Goal: Task Accomplishment & Management: Manage account settings

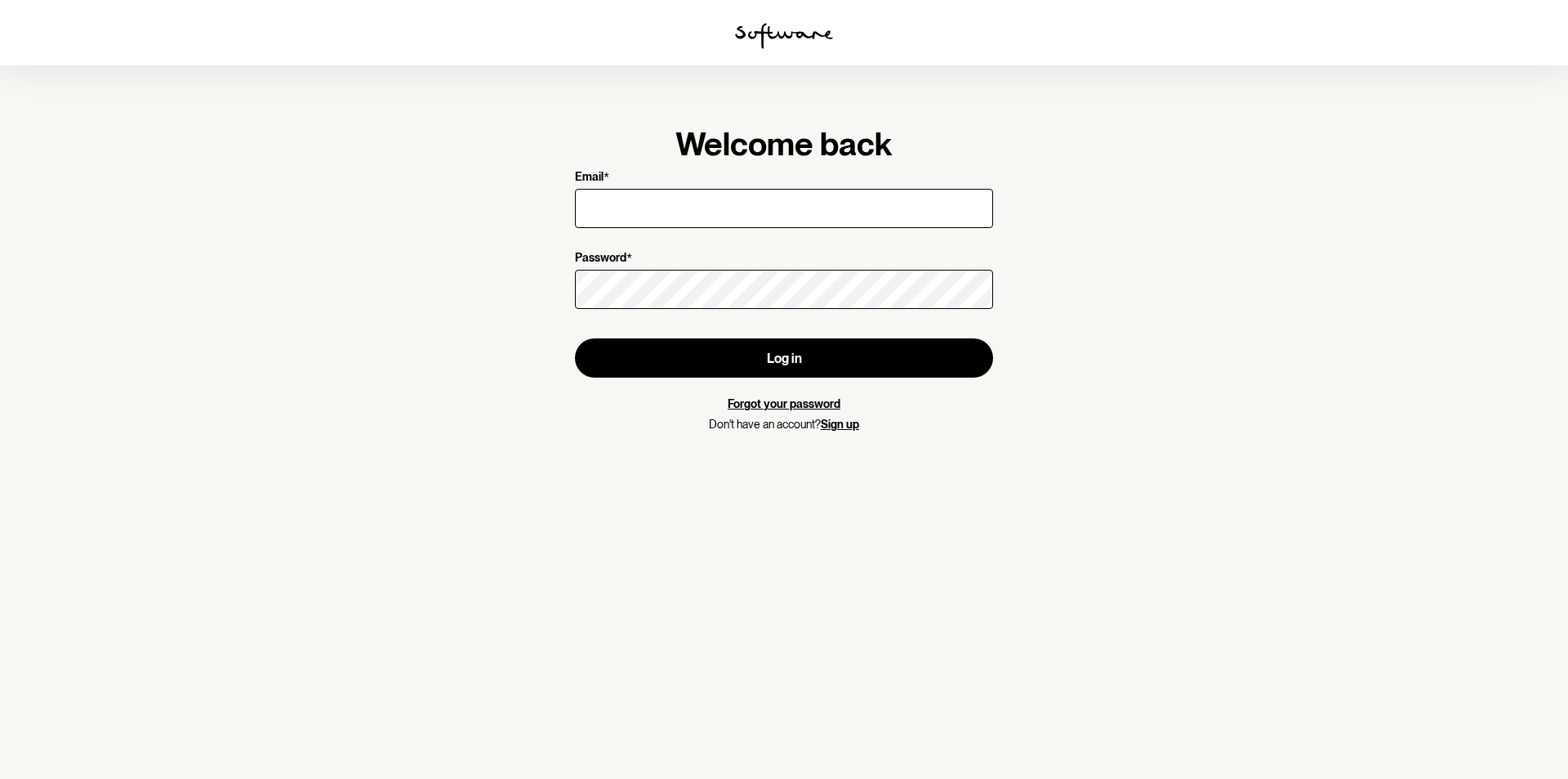
click at [0, 0] on com-1password-button at bounding box center [0, 0] width 0 height 0
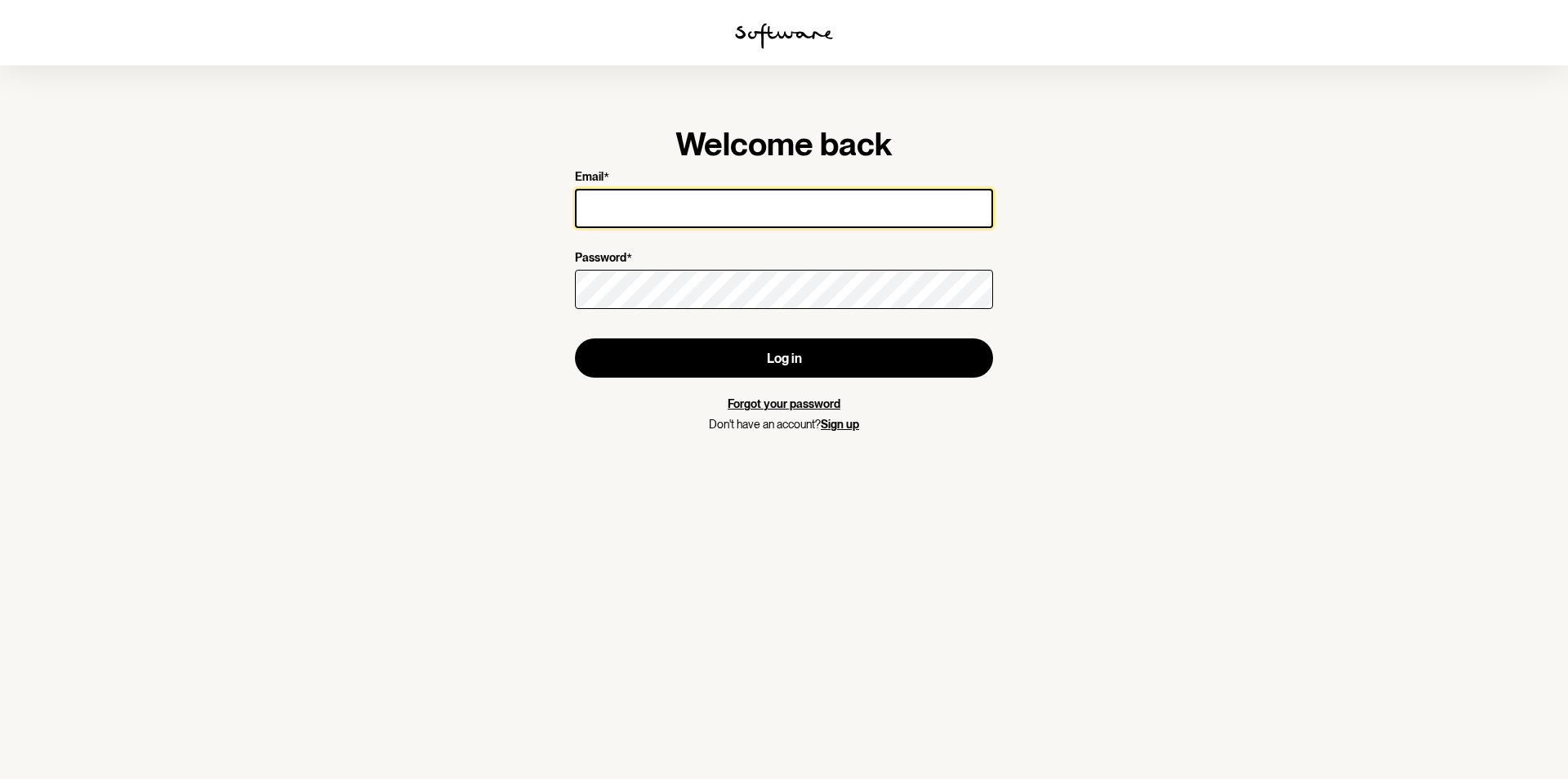
type input "[EMAIL_ADDRESS][DOMAIN_NAME]"
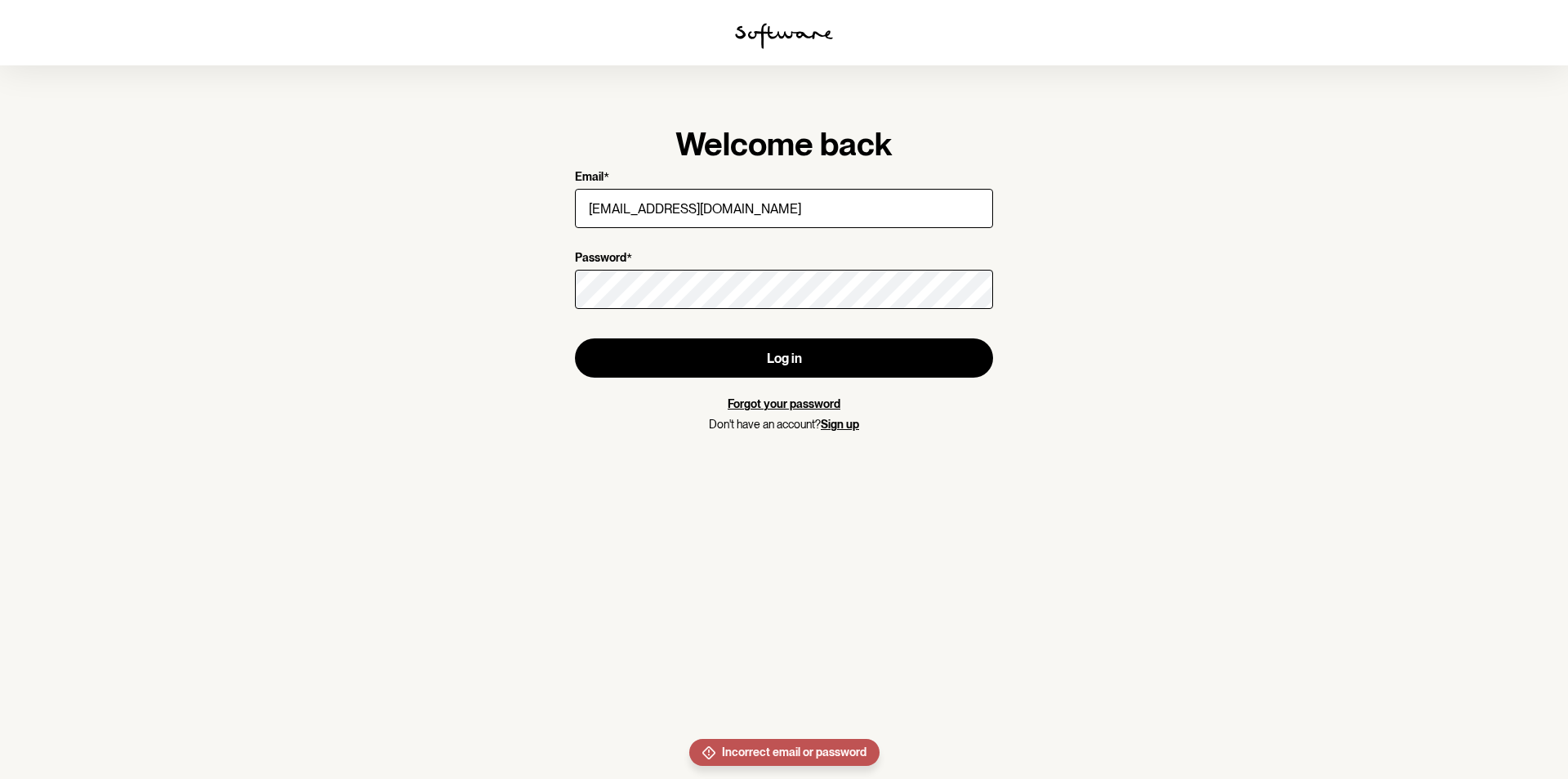
click at [828, 403] on link "Forgot your password" at bounding box center [784, 403] width 112 height 13
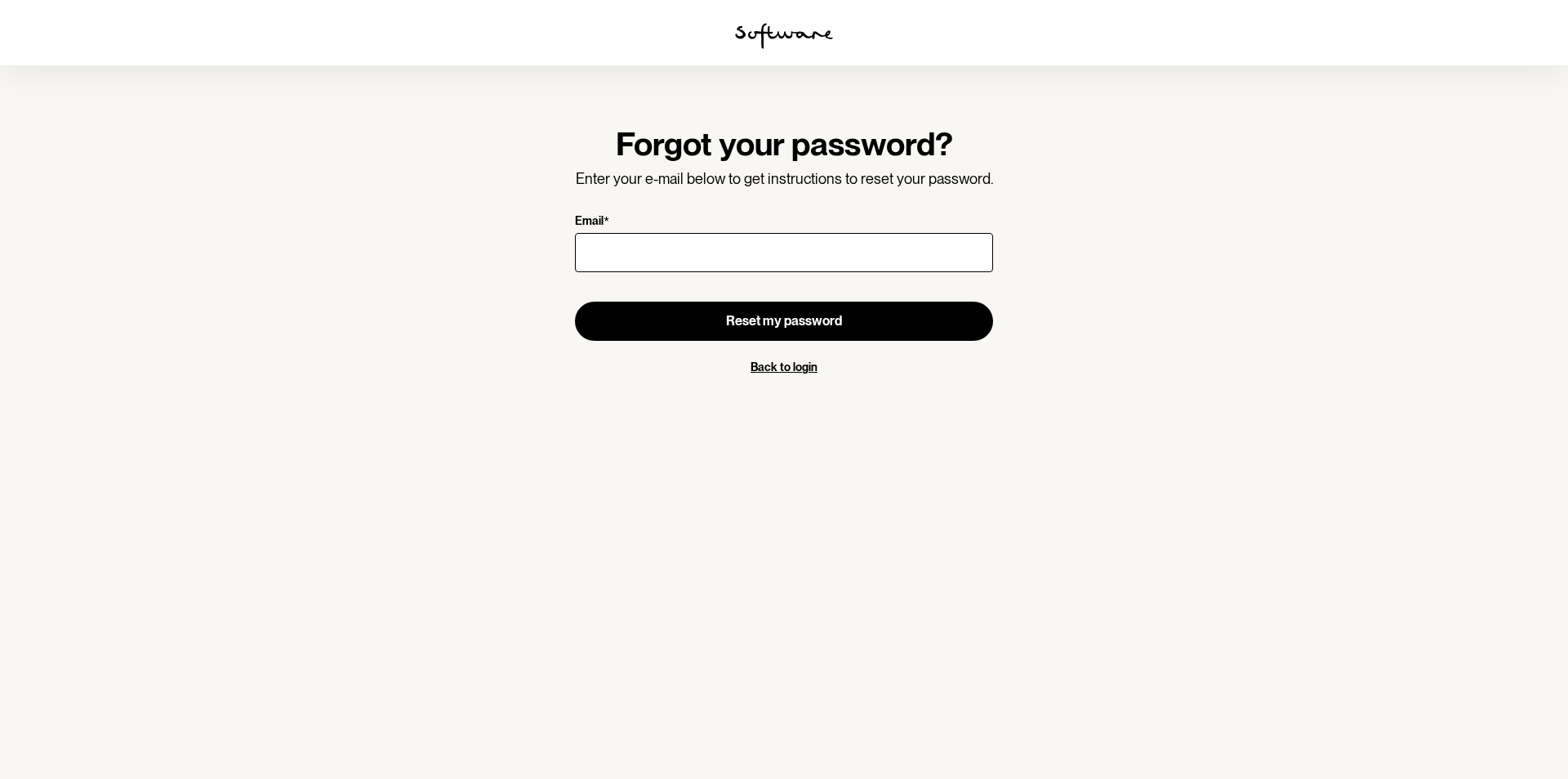
type input "[EMAIL_ADDRESS][DOMAIN_NAME]"
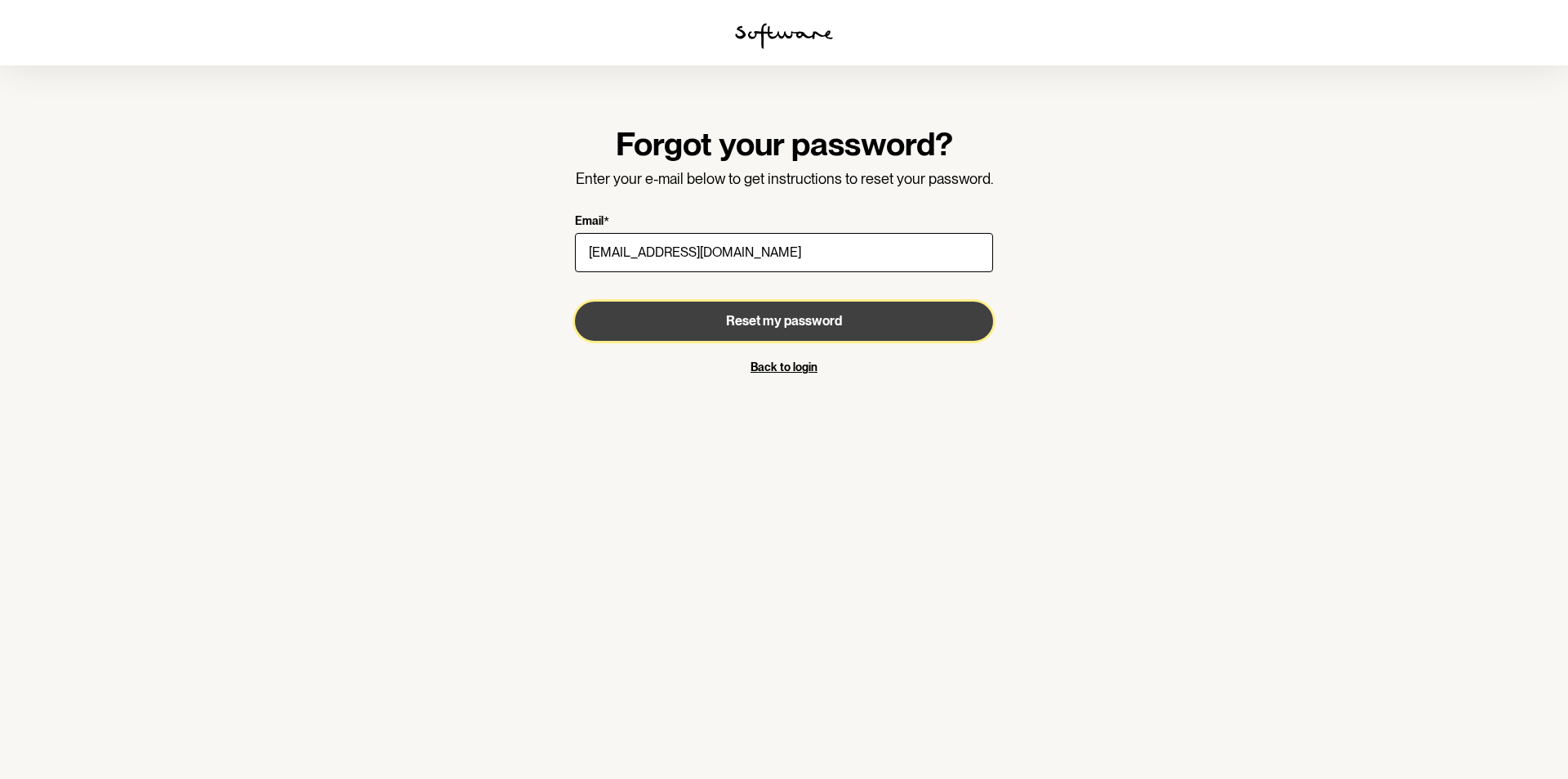
click at [732, 330] on button "Reset my password" at bounding box center [784, 321] width 419 height 39
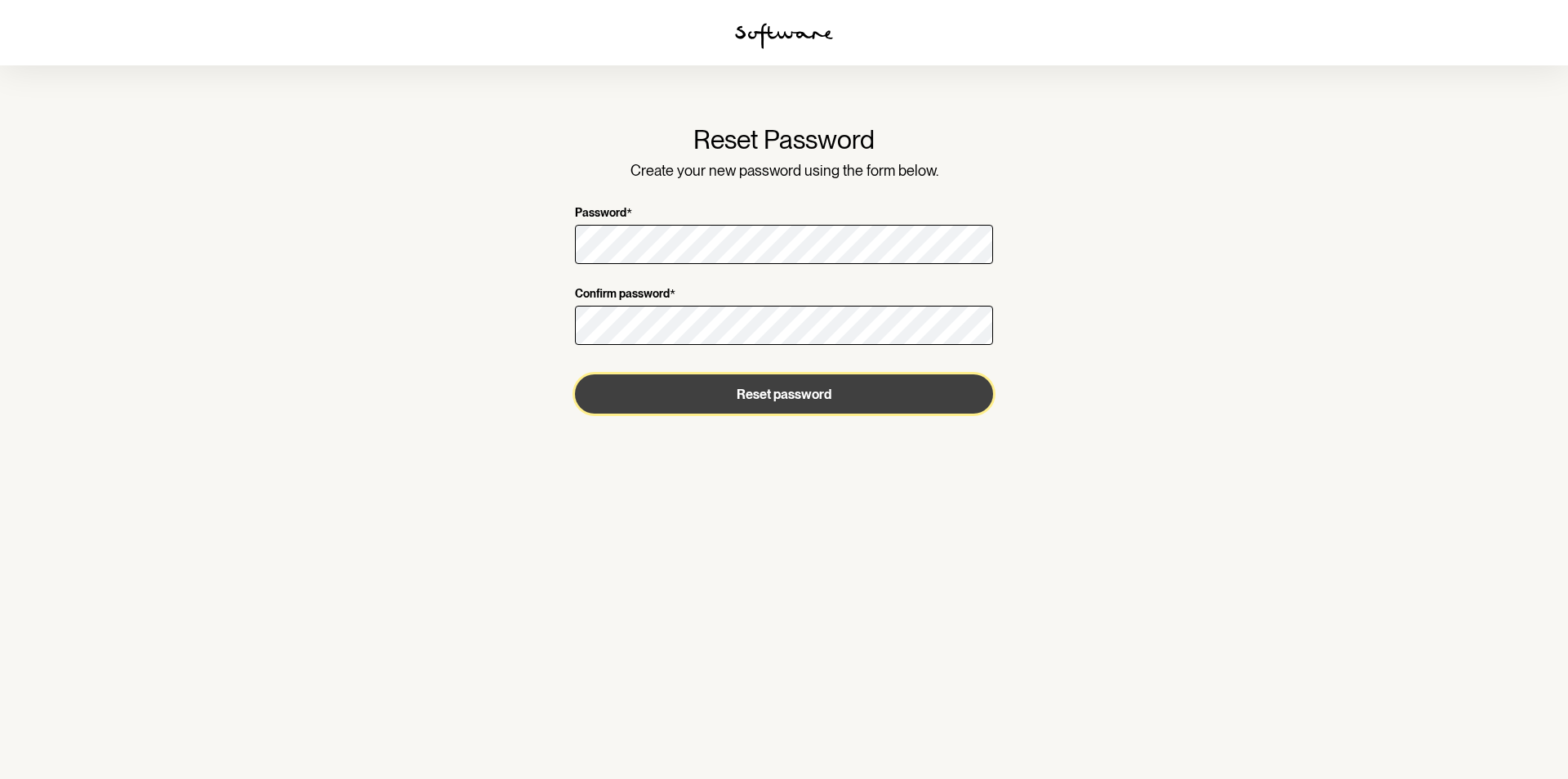
click at [950, 393] on button "Reset password" at bounding box center [784, 393] width 419 height 39
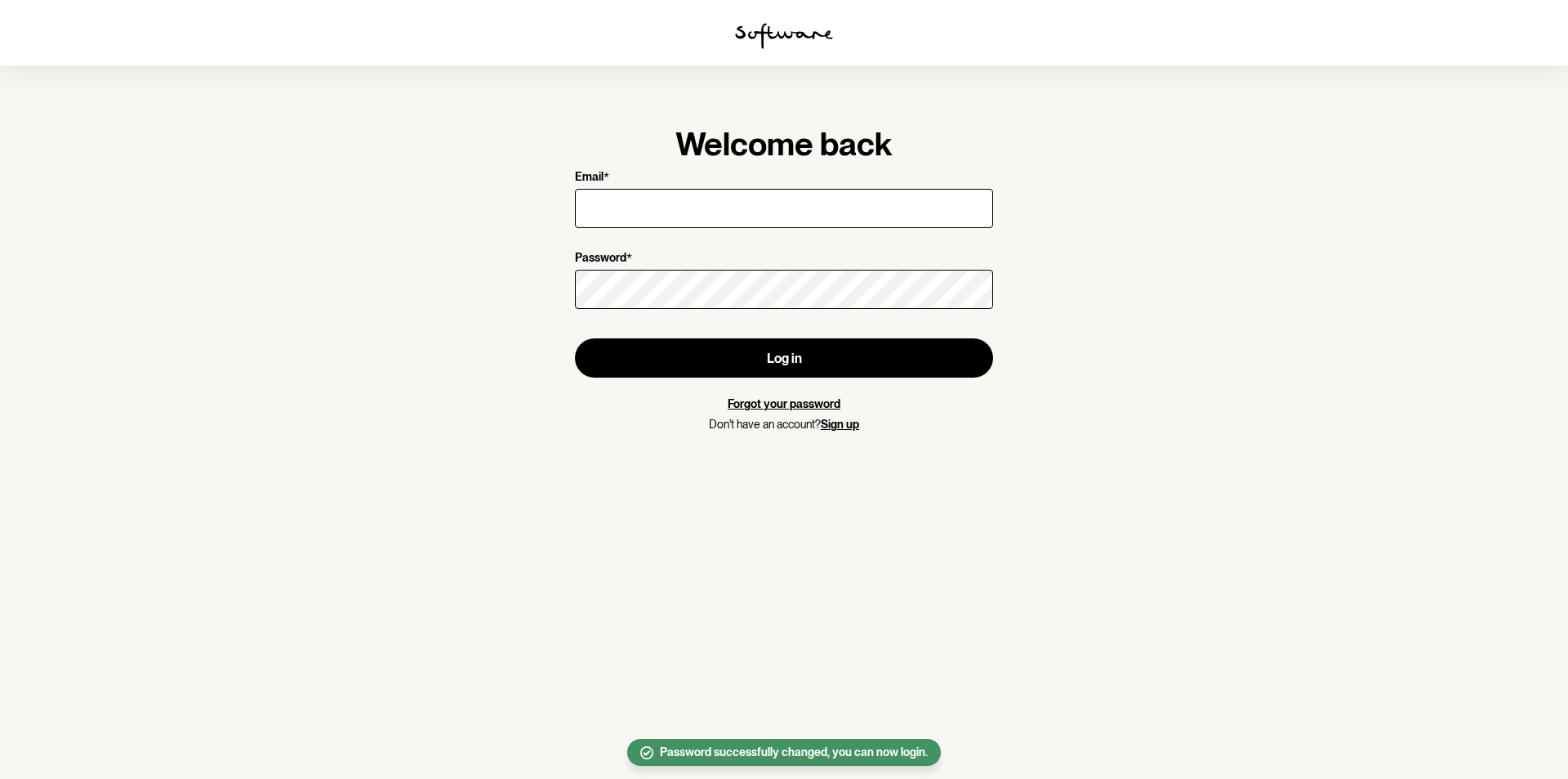
type input "[EMAIL_ADDRESS][DOMAIN_NAME]"
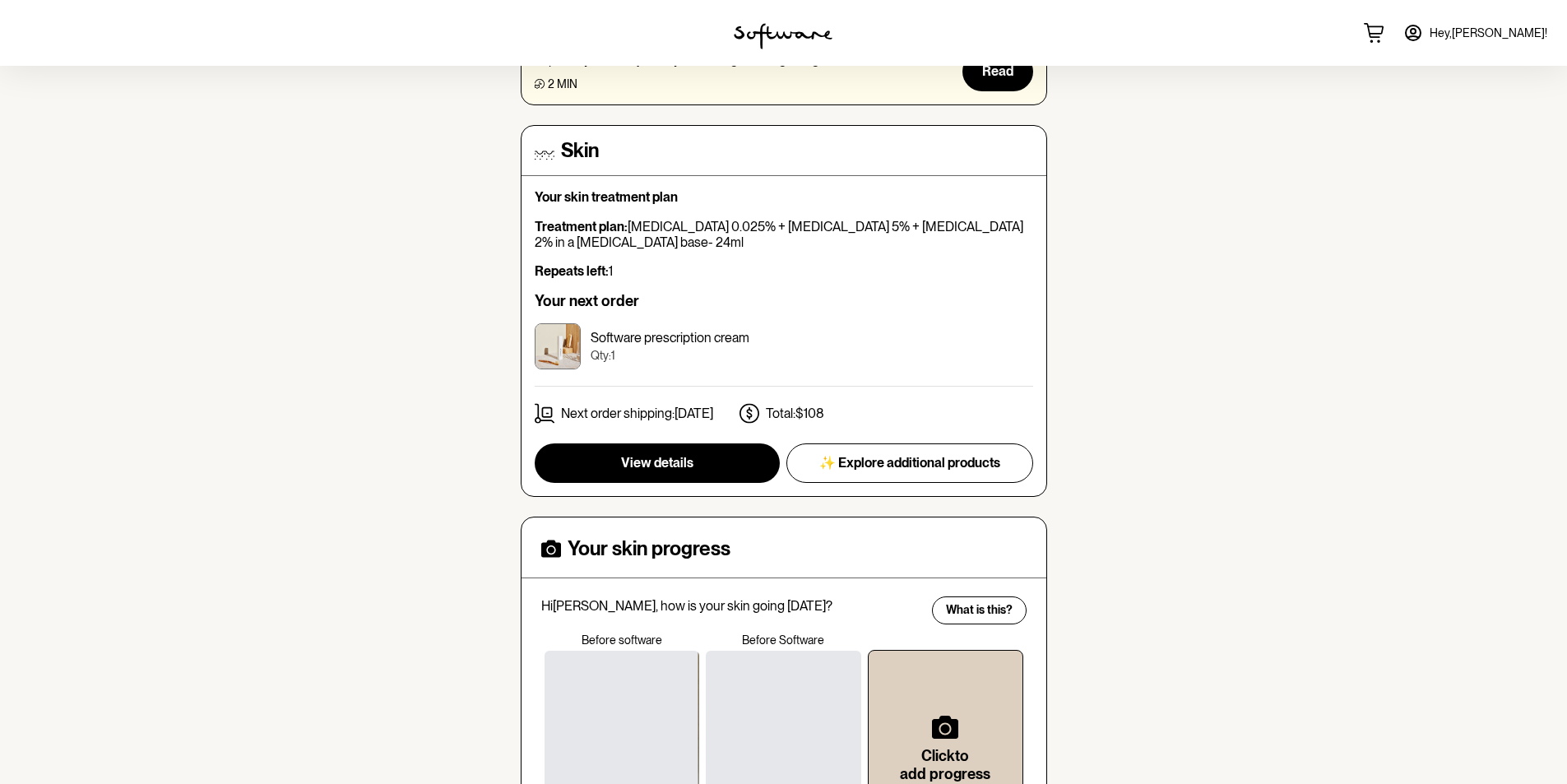
scroll to position [329, 0]
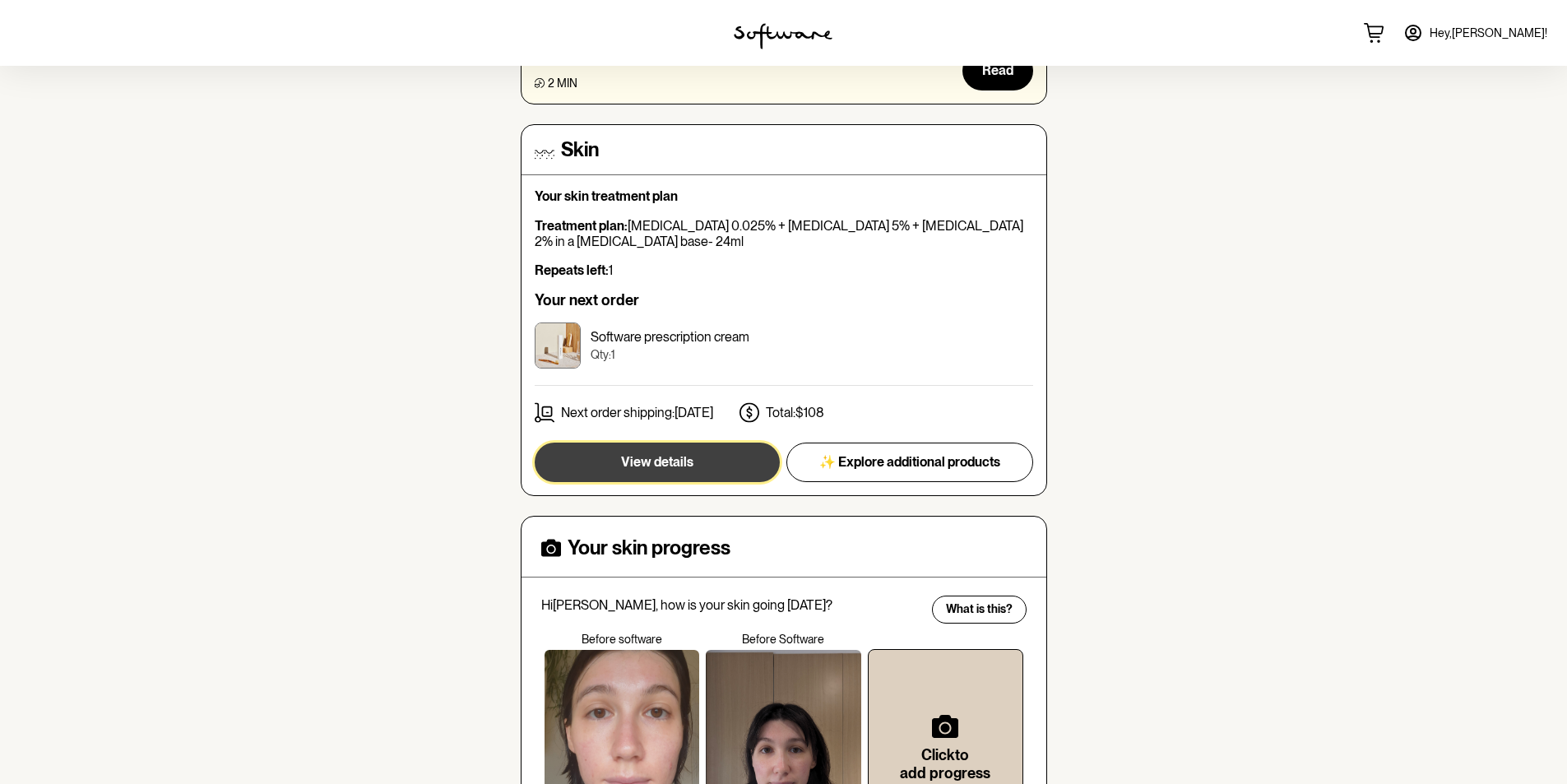
click at [736, 478] on button "View details" at bounding box center [657, 462] width 245 height 39
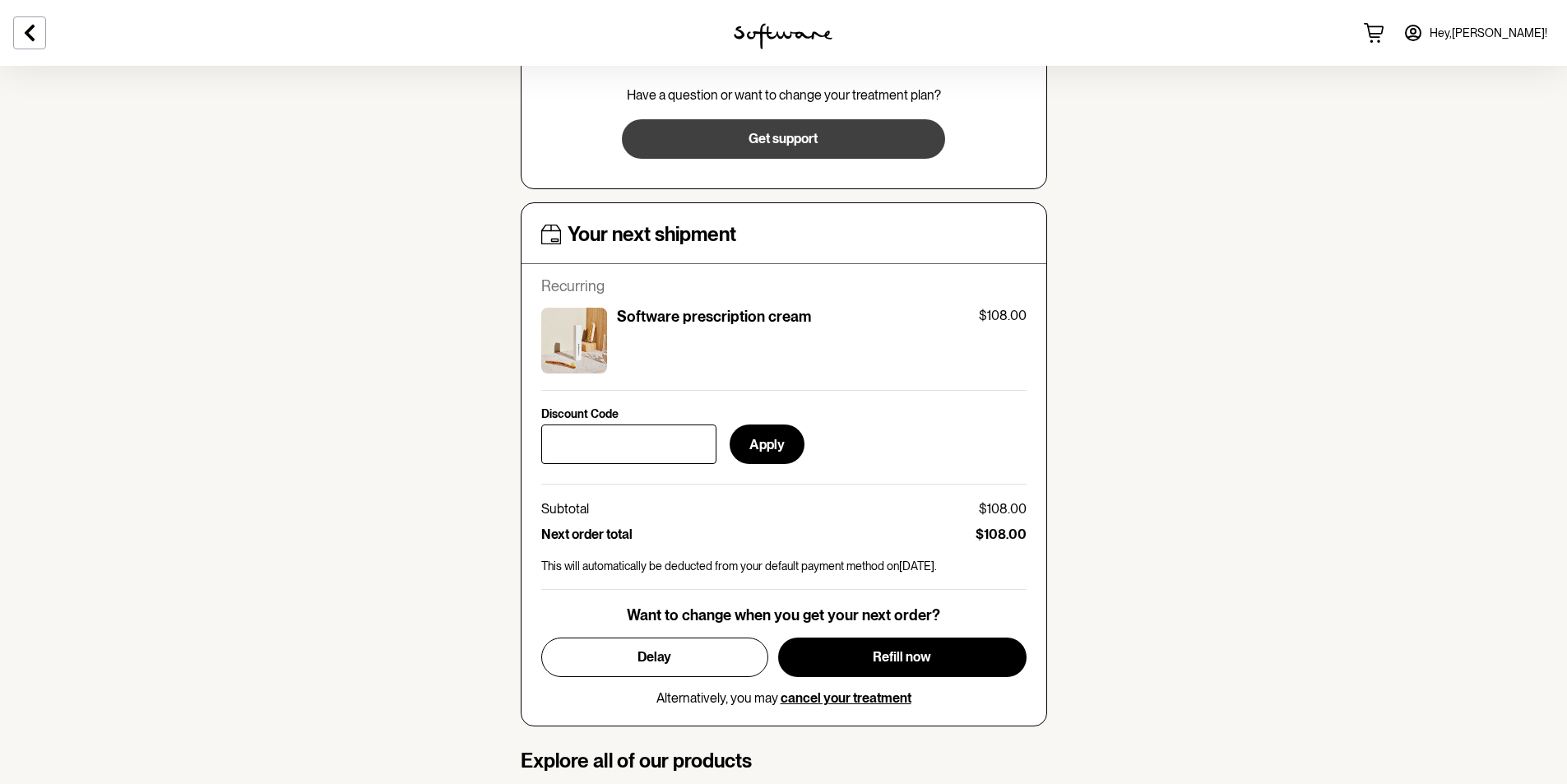
scroll to position [493, 0]
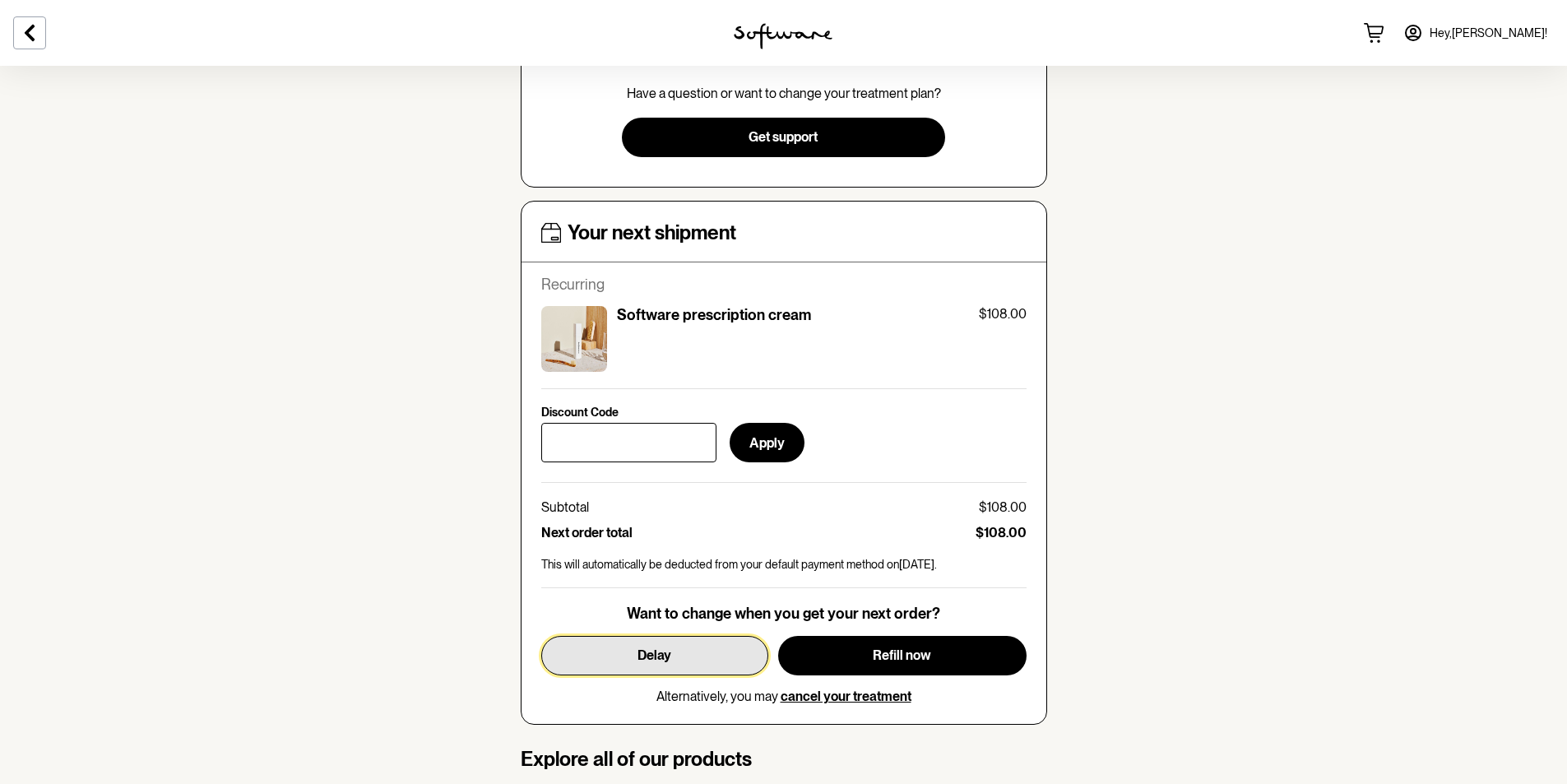
click at [690, 636] on button "Delay" at bounding box center [655, 655] width 227 height 39
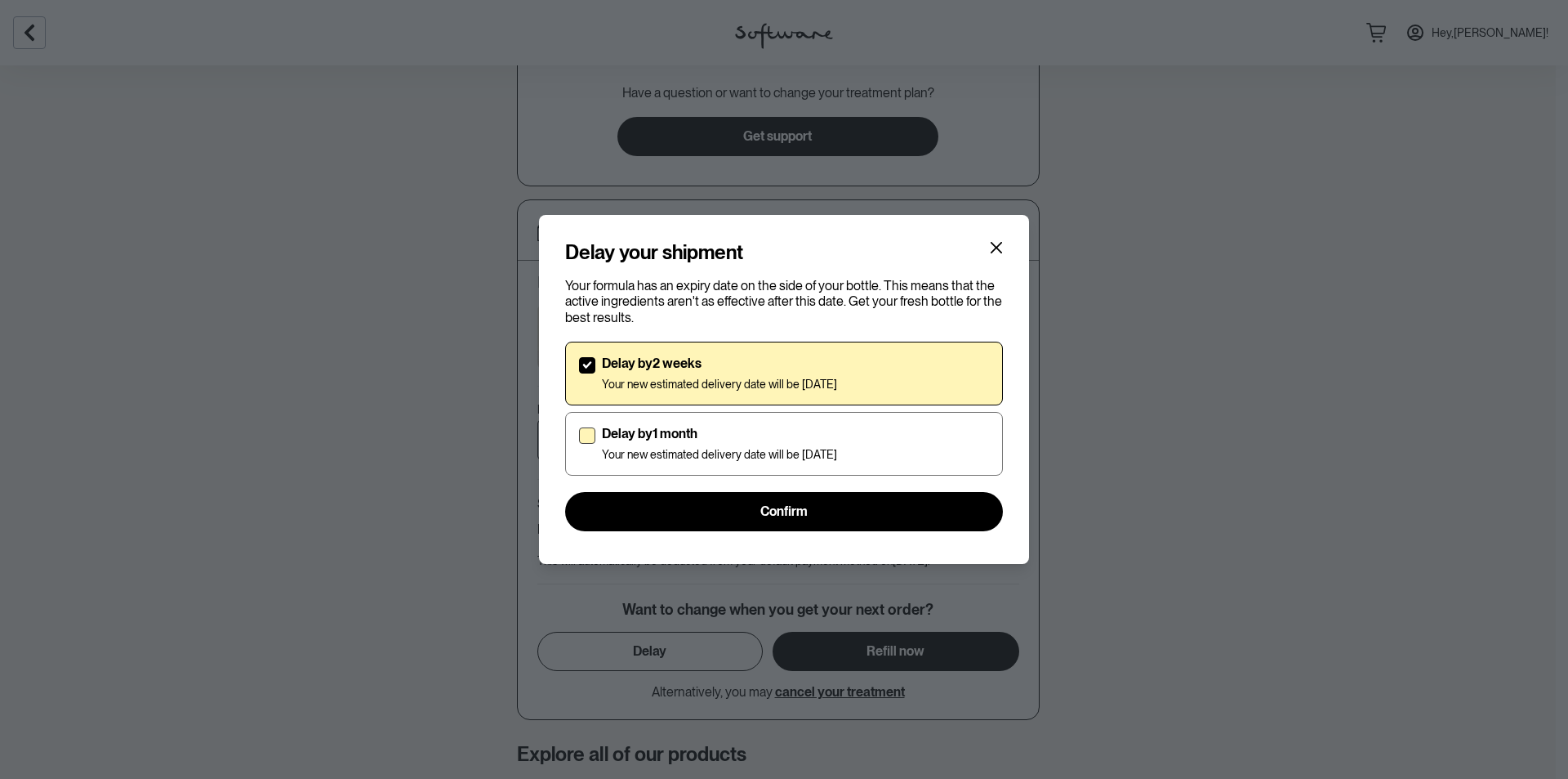
click at [712, 455] on p "Your new estimated delivery date will be [DATE]" at bounding box center [719, 455] width 235 height 14
click at [579, 443] on input "Delay by 1 month Your new estimated delivery date will be [DATE]" at bounding box center [579, 443] width 1 height 1
checkbox input "true"
checkbox input "false"
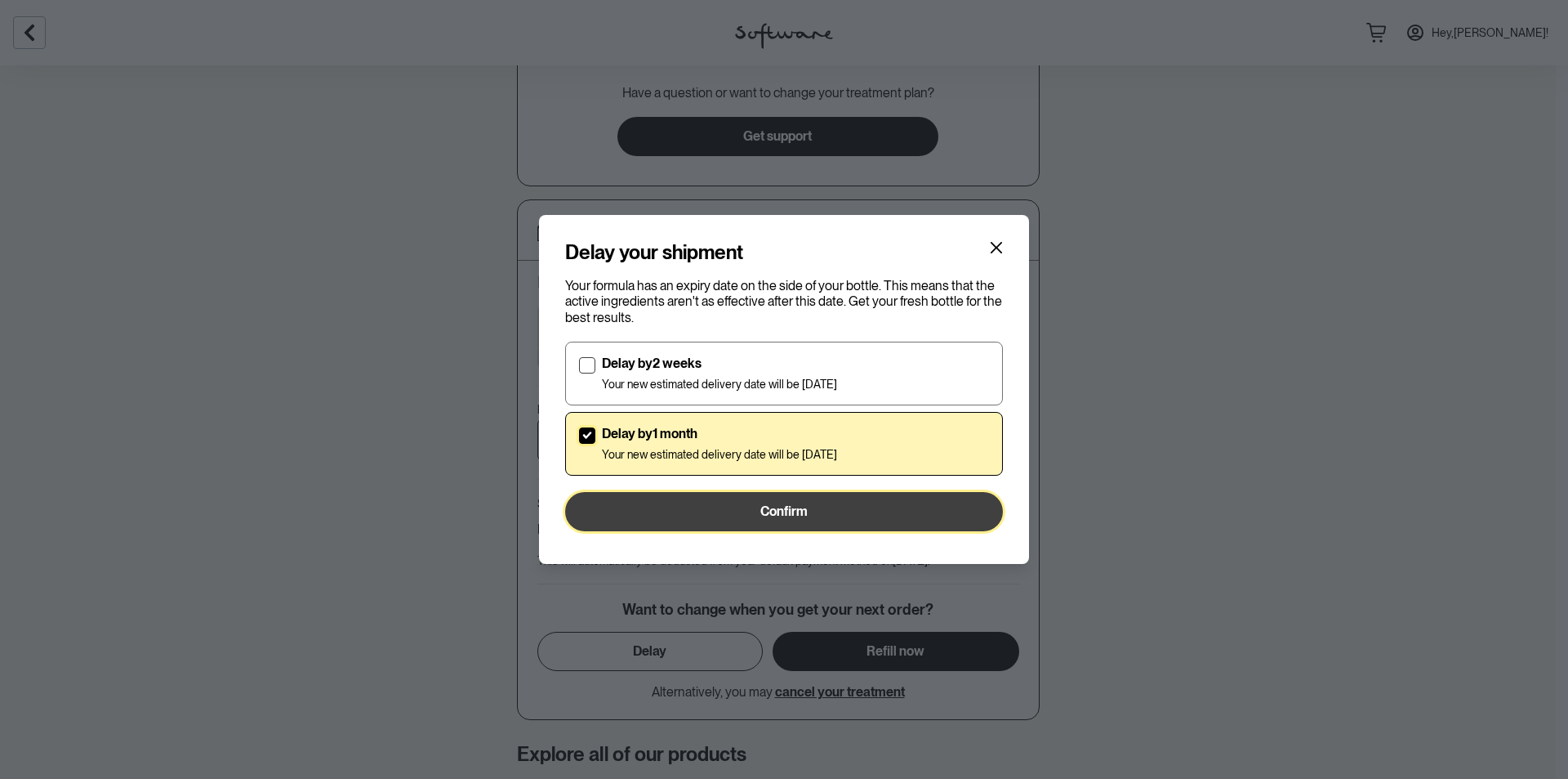
click at [734, 514] on button "Confirm" at bounding box center [784, 512] width 438 height 39
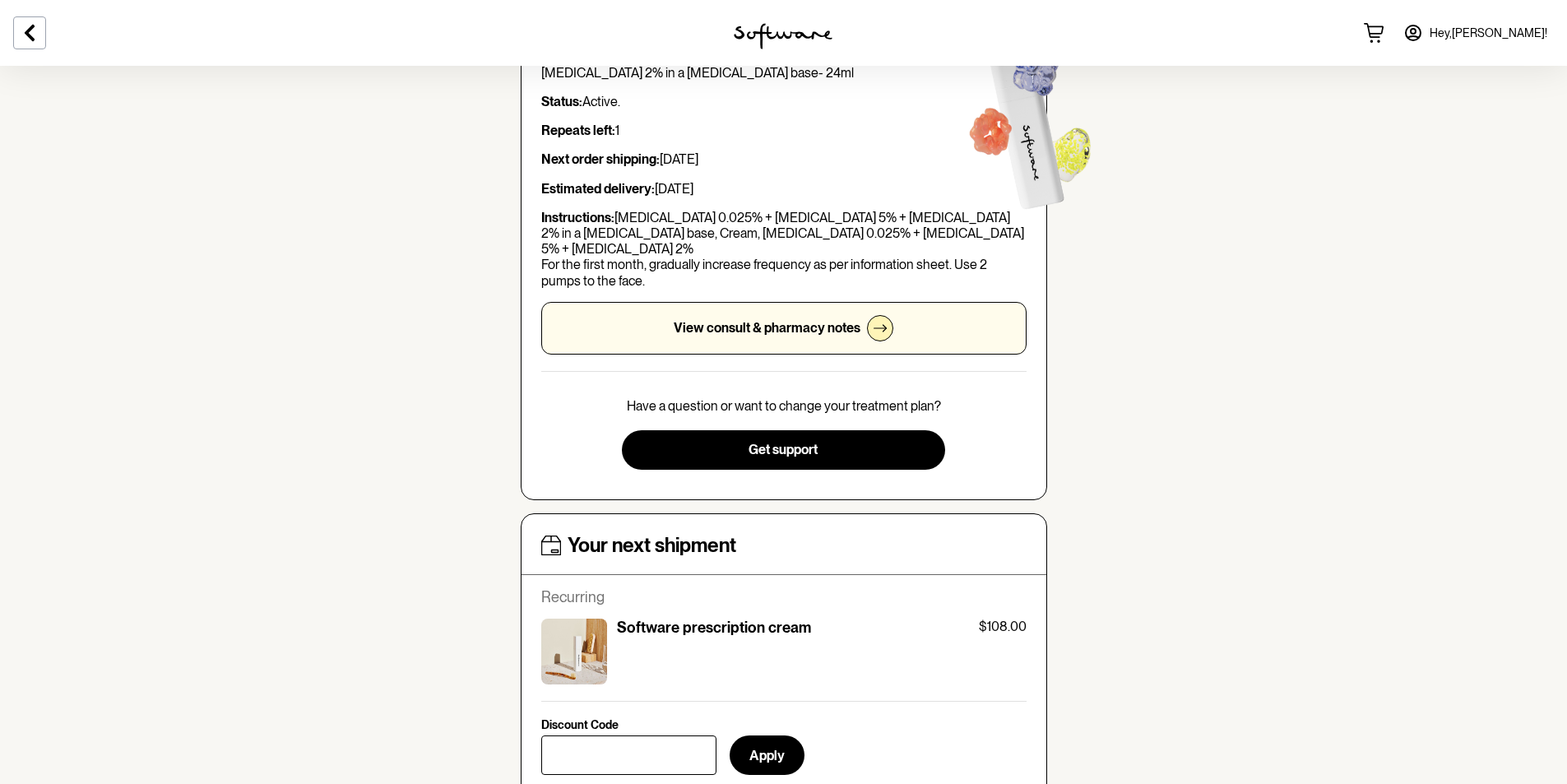
scroll to position [0, 0]
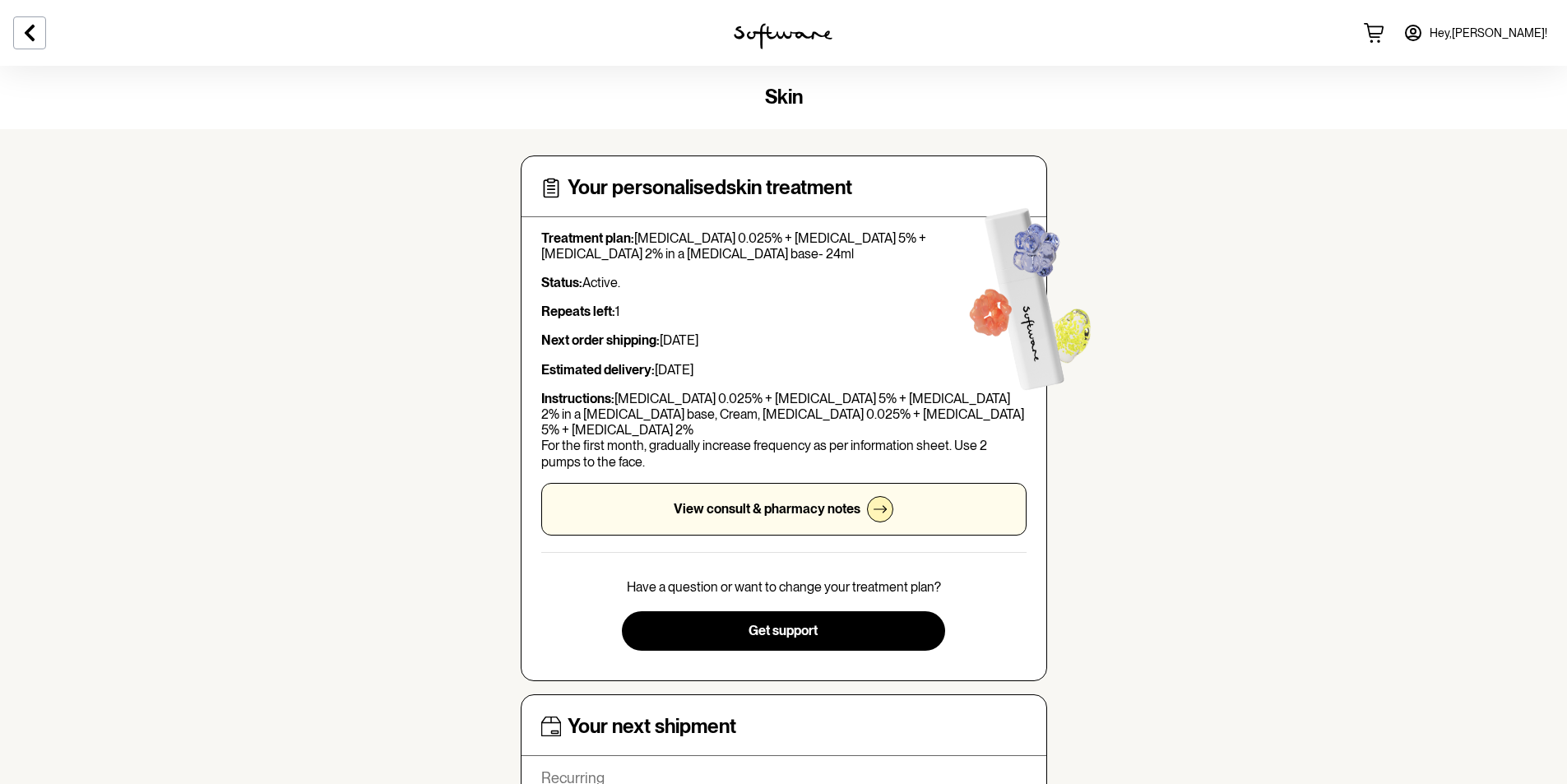
click at [1525, 41] on link "Hey, [PERSON_NAME] !" at bounding box center [1476, 32] width 164 height 39
